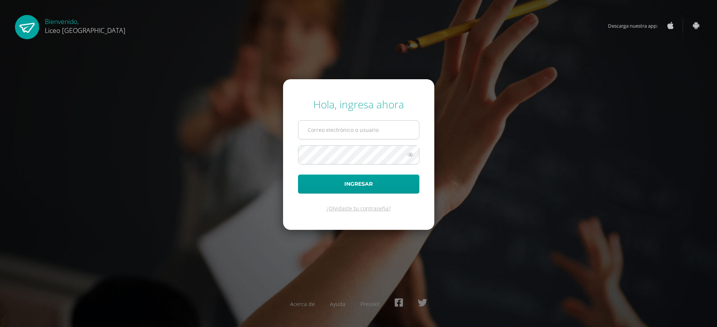
type input "[EMAIL_ADDRESS][DOMAIN_NAME]"
click at [349, 186] on button "Ingresar" at bounding box center [358, 183] width 121 height 19
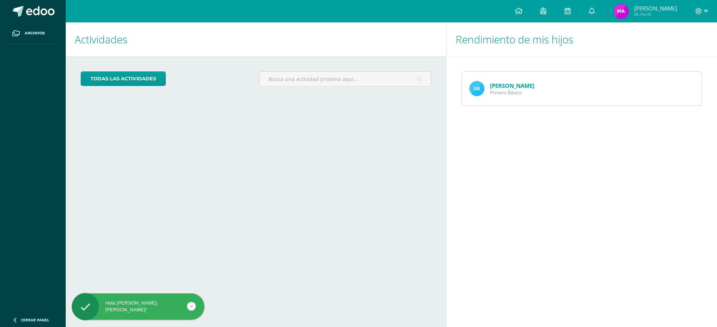
click at [529, 85] on link "Sebastian Ramírez" at bounding box center [512, 85] width 44 height 7
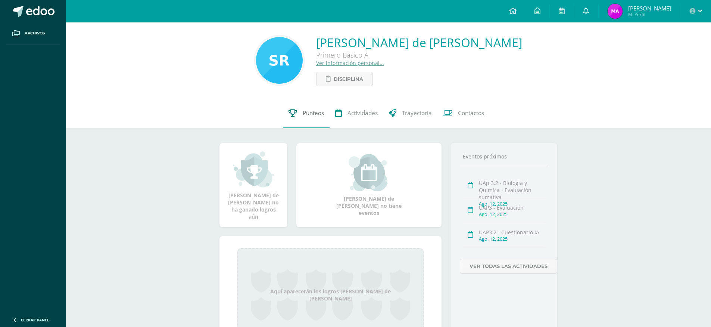
click at [315, 111] on span "Punteos" at bounding box center [313, 113] width 21 height 8
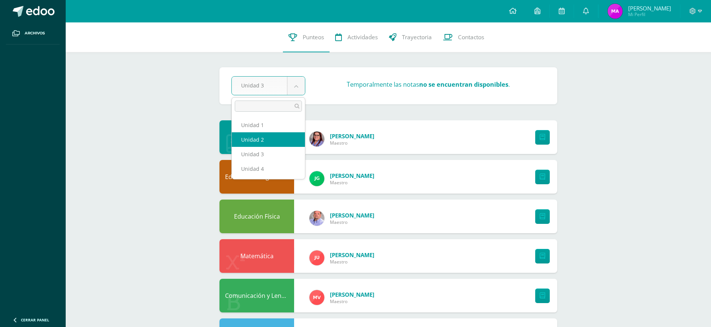
select select "Unidad 2"
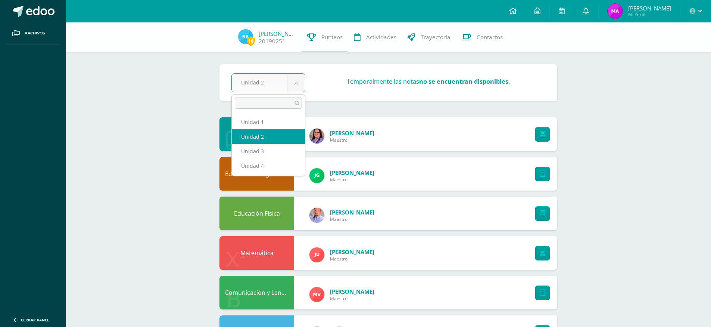
select select "Unidad 3"
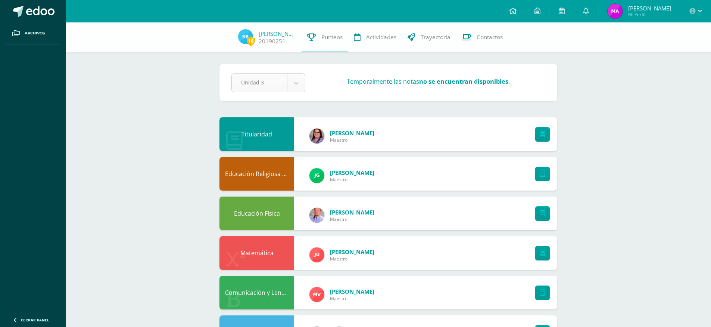
click at [327, 35] on span "Punteos" at bounding box center [331, 37] width 21 height 8
click at [387, 38] on span "Actividades" at bounding box center [381, 37] width 30 height 8
click at [433, 38] on span "Trayectoria" at bounding box center [436, 37] width 30 height 8
click at [283, 39] on link "20190251" at bounding box center [272, 41] width 27 height 8
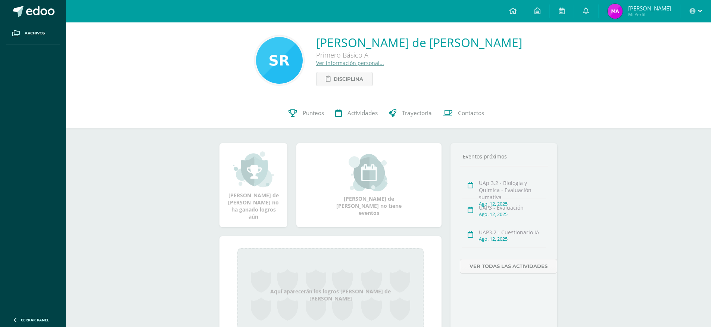
click at [694, 8] on icon at bounding box center [693, 11] width 6 height 6
click at [679, 51] on span "Cerrar sesión" at bounding box center [677, 50] width 34 height 7
